Goal: Find specific page/section: Find specific page/section

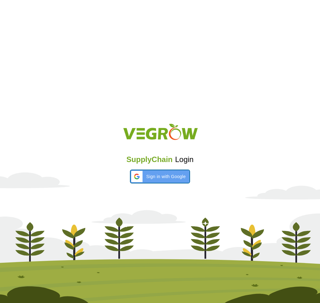
click at [169, 173] on div "Sign in with Google Sign in with Google. Opens in new tab" at bounding box center [159, 176] width 51 height 13
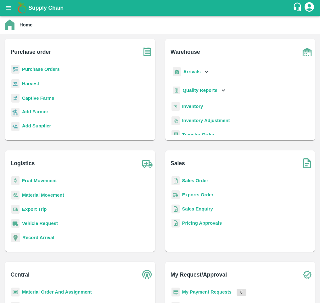
click at [183, 179] on b "Sales Order" at bounding box center [195, 180] width 26 height 5
